Goal: Task Accomplishment & Management: Use online tool/utility

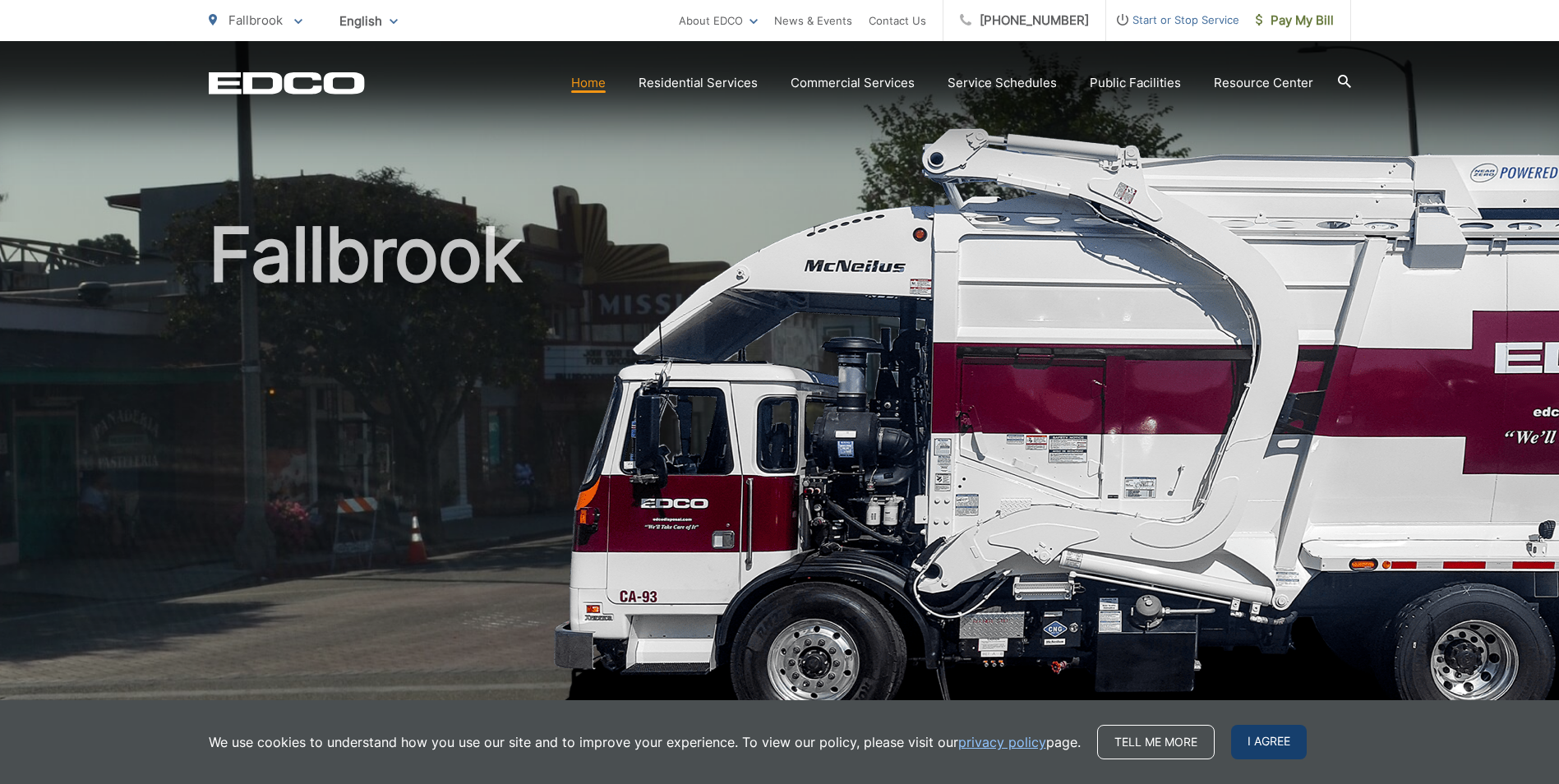
click at [1272, 748] on span "I agree" at bounding box center [1269, 741] width 75 height 34
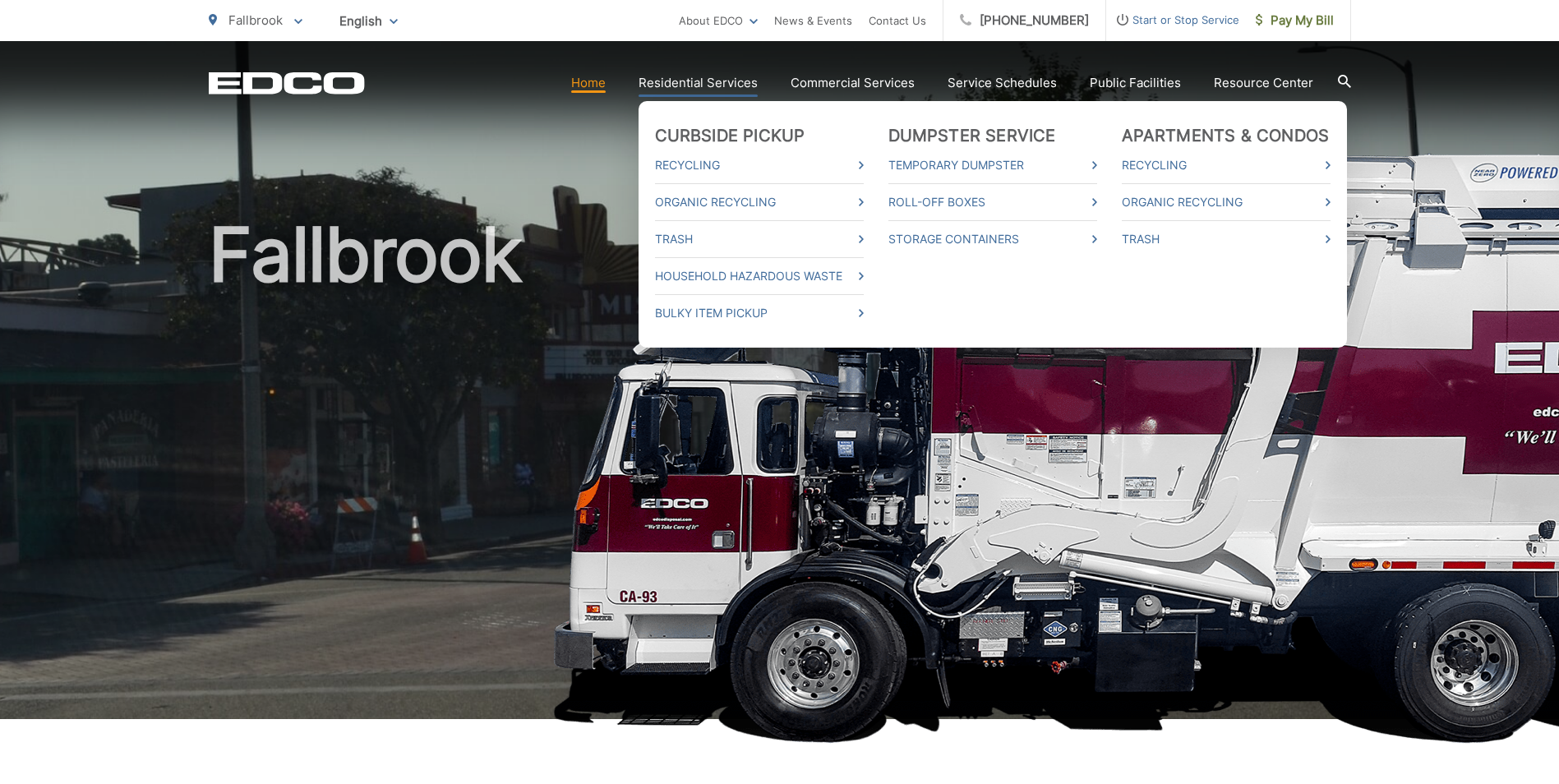
click at [704, 84] on link "Residential Services" at bounding box center [698, 83] width 119 height 20
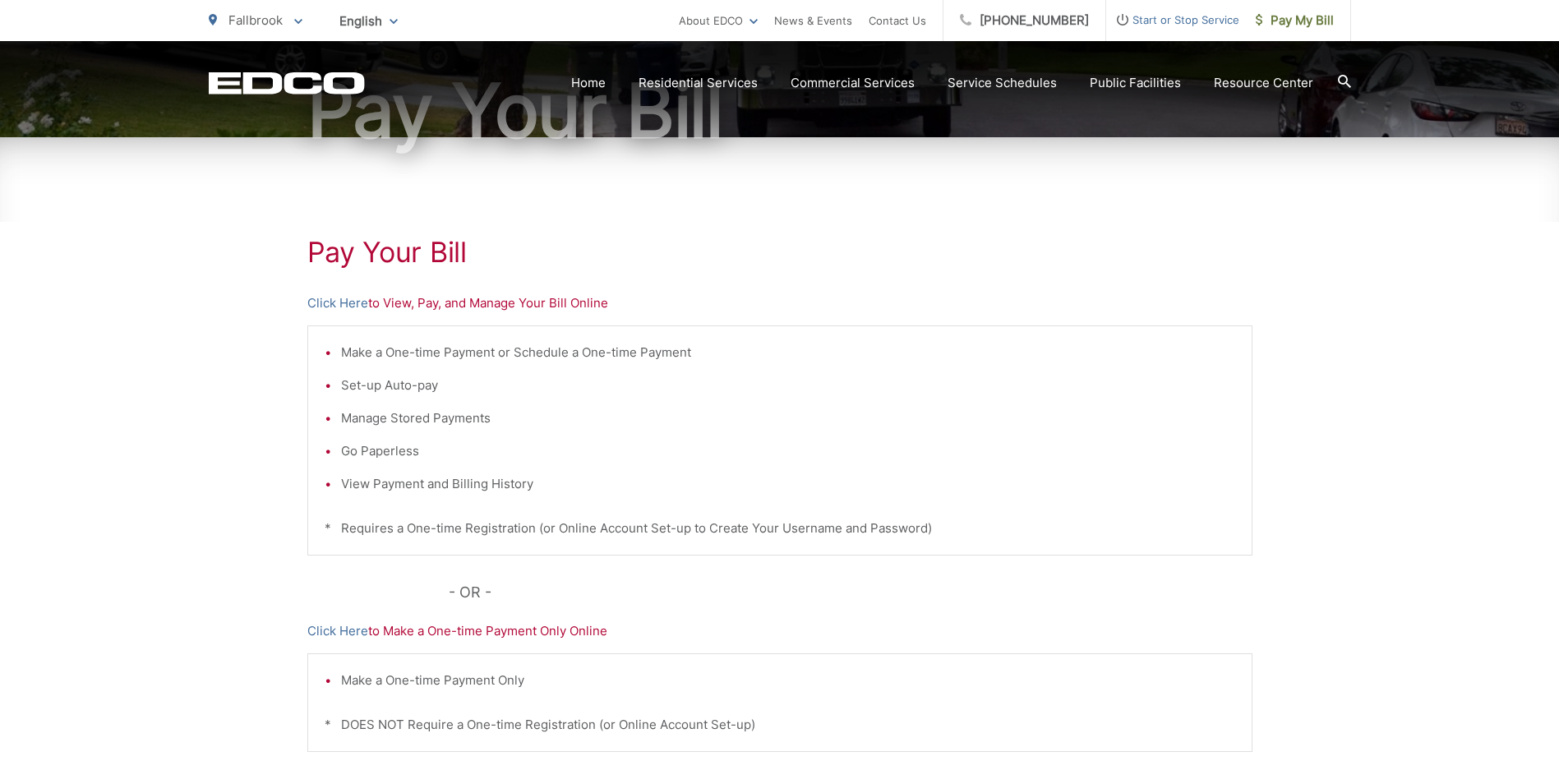
scroll to position [329, 0]
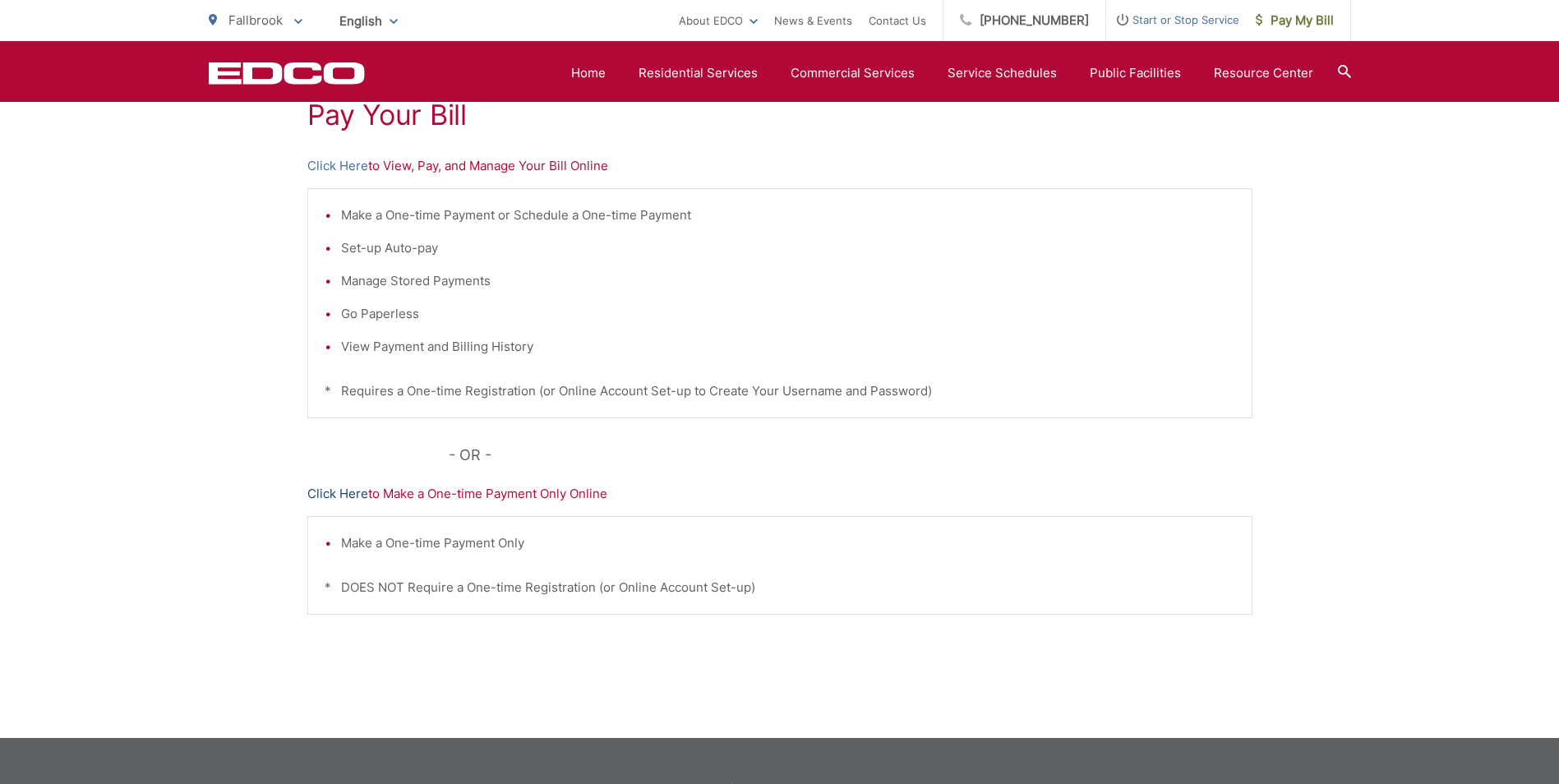
click at [337, 496] on link "Click Here" at bounding box center [337, 494] width 61 height 20
